Goal: Transaction & Acquisition: Purchase product/service

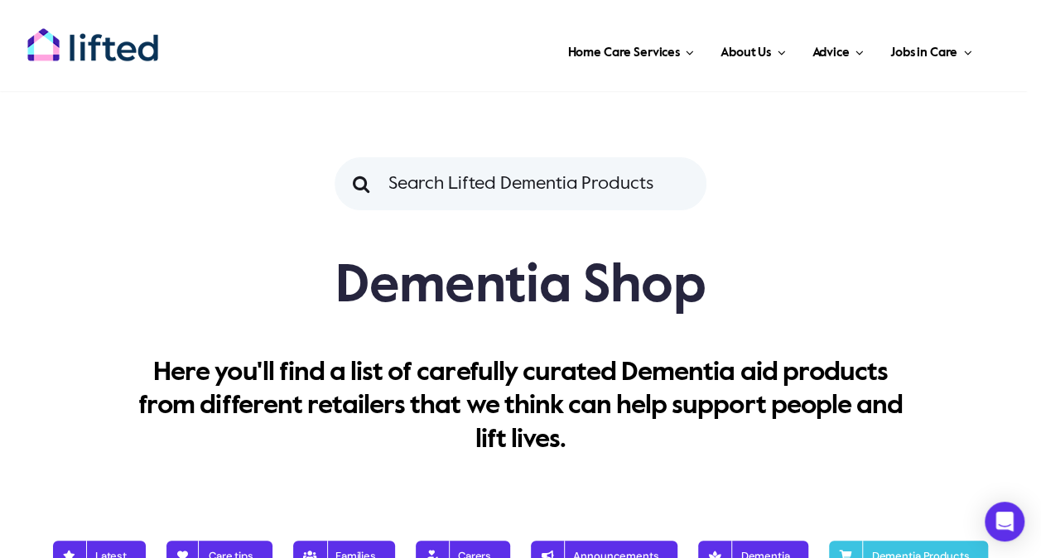
click at [397, 184] on input "Search for:" at bounding box center [520, 183] width 372 height 53
type input "locator tags"
click at [334, 157] on input "" at bounding box center [360, 183] width 53 height 53
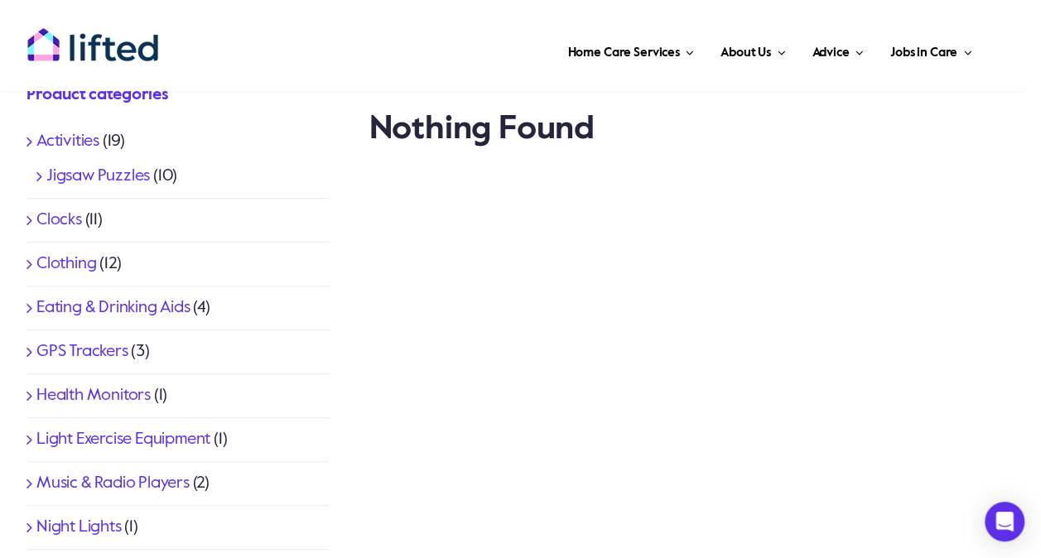
scroll to position [596, 0]
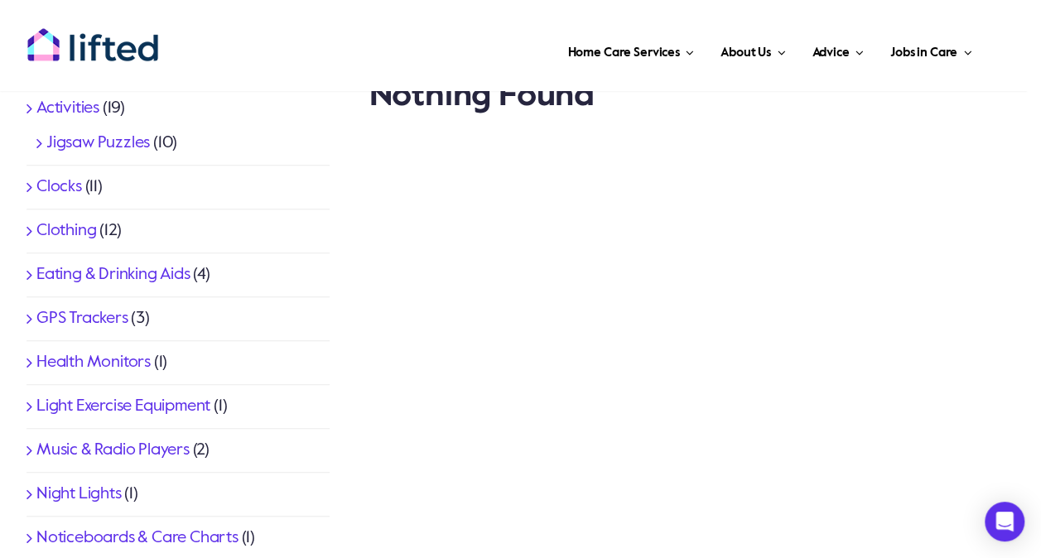
click at [104, 317] on link "GPS Trackers" at bounding box center [82, 318] width 92 height 17
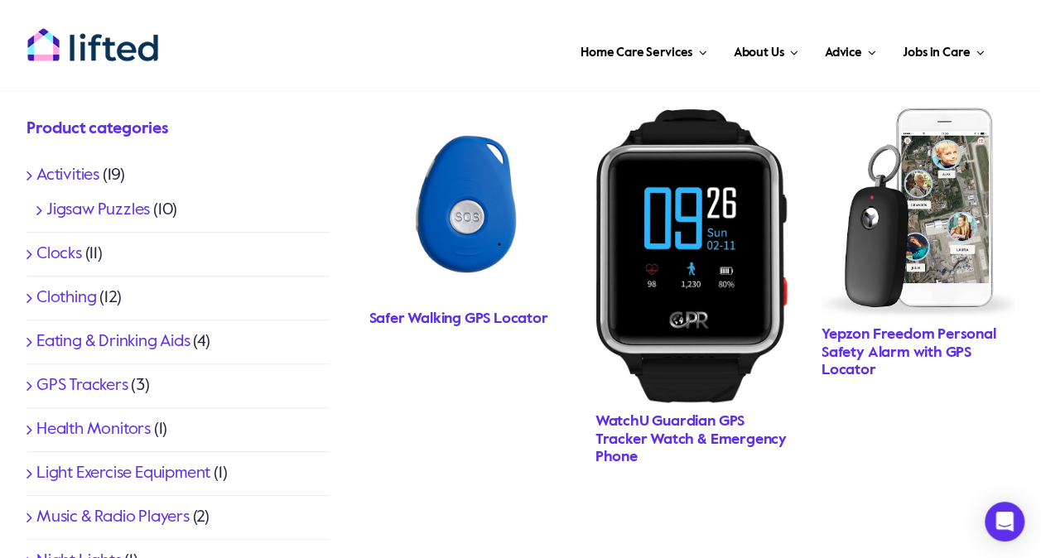
scroll to position [563, 0]
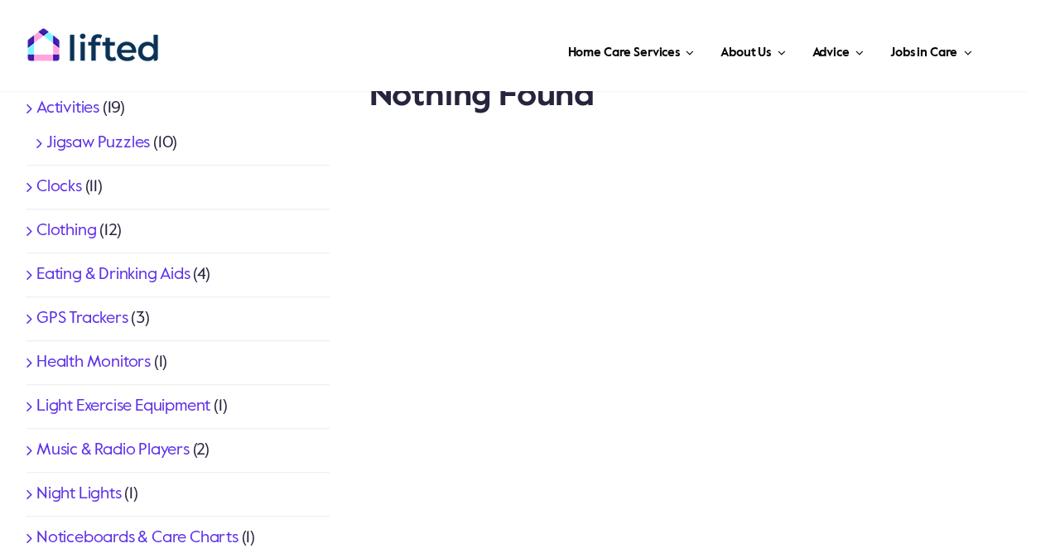
scroll to position [596, 0]
